Goal: Transaction & Acquisition: Purchase product/service

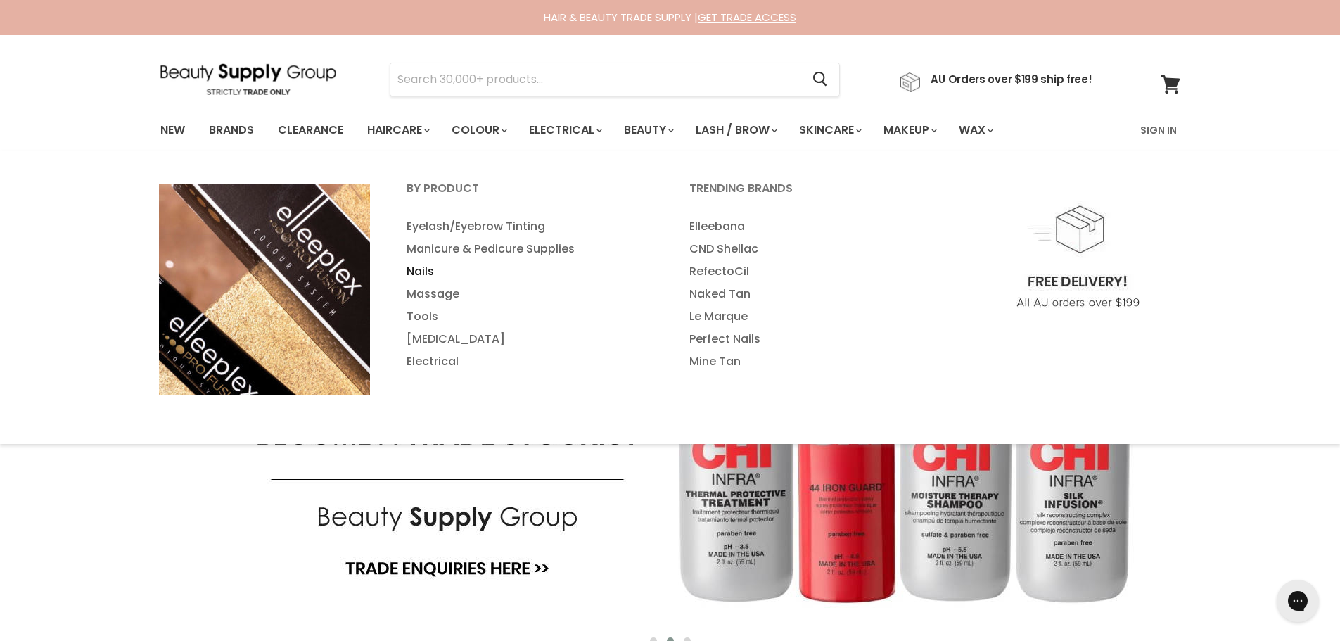
click at [422, 272] on link "Nails" at bounding box center [529, 271] width 280 height 23
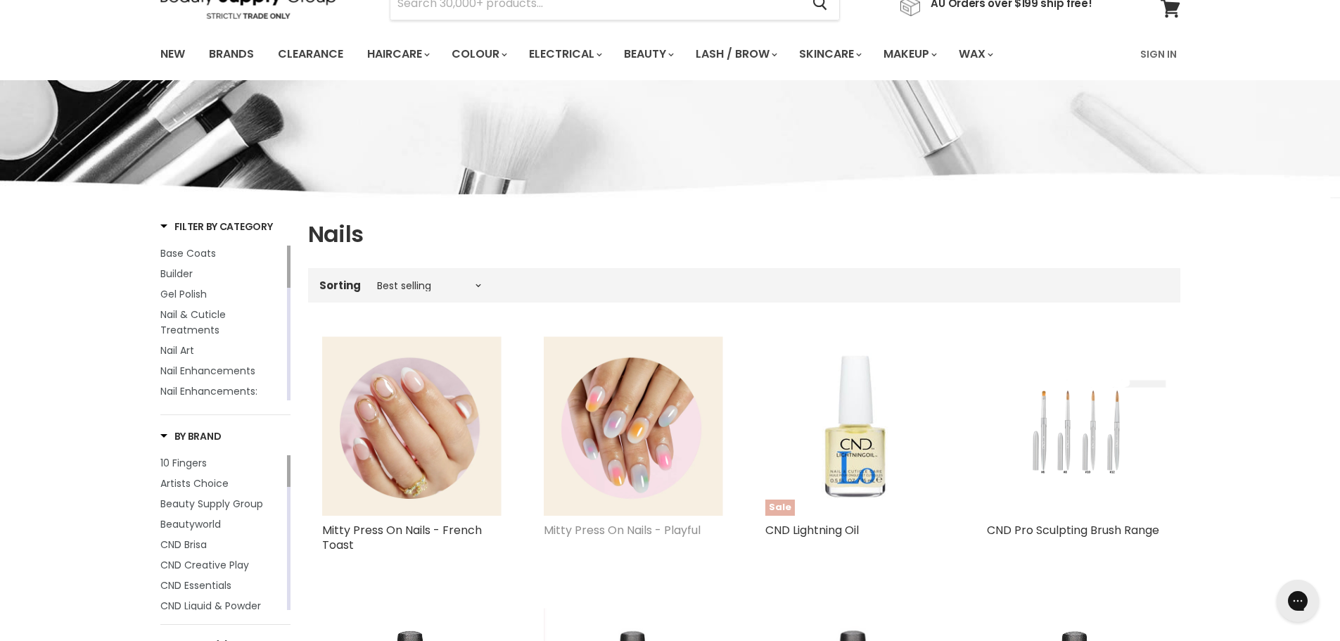
scroll to position [70, 0]
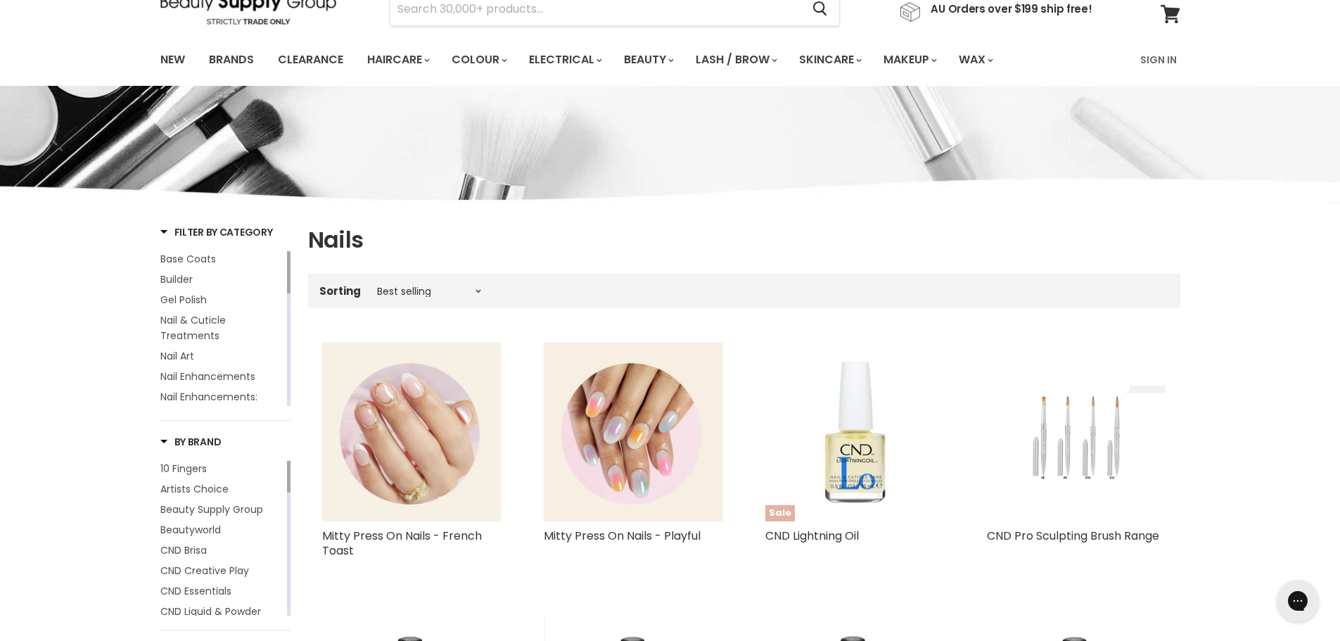
click at [389, 431] on img "Main content" at bounding box center [411, 431] width 179 height 179
